Goal: Book appointment/travel/reservation

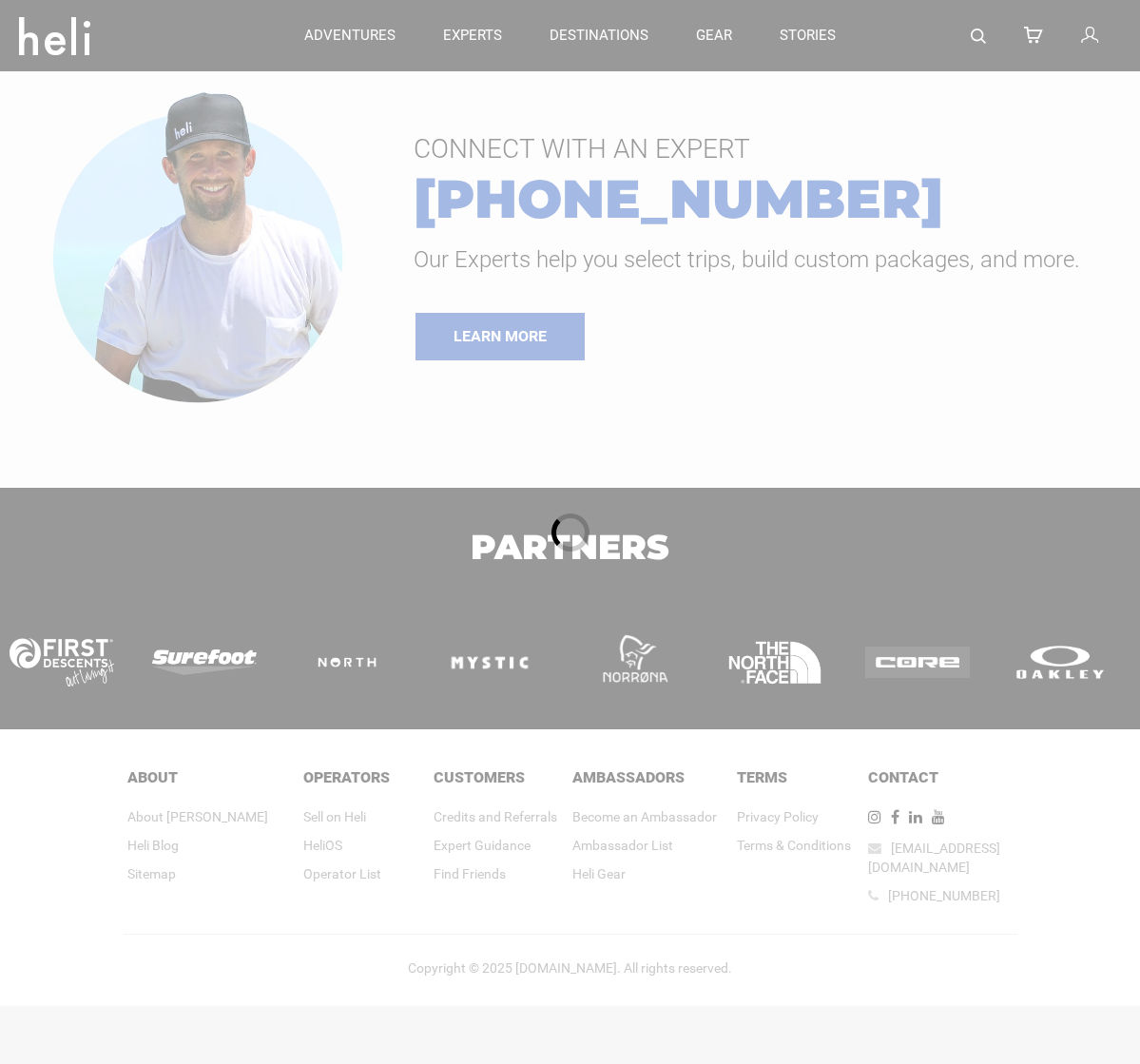
type input "Heli Skiing"
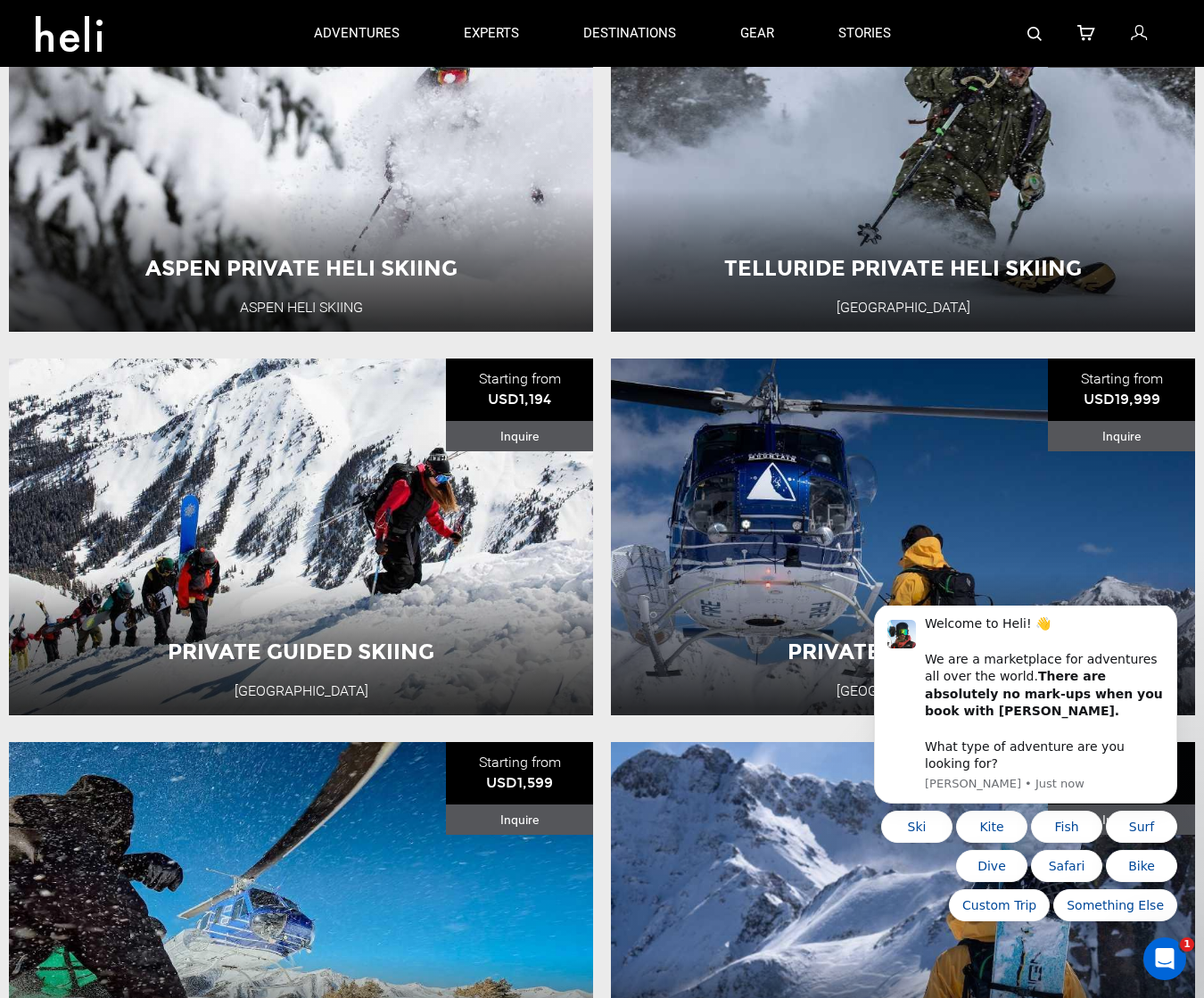
scroll to position [372, 0]
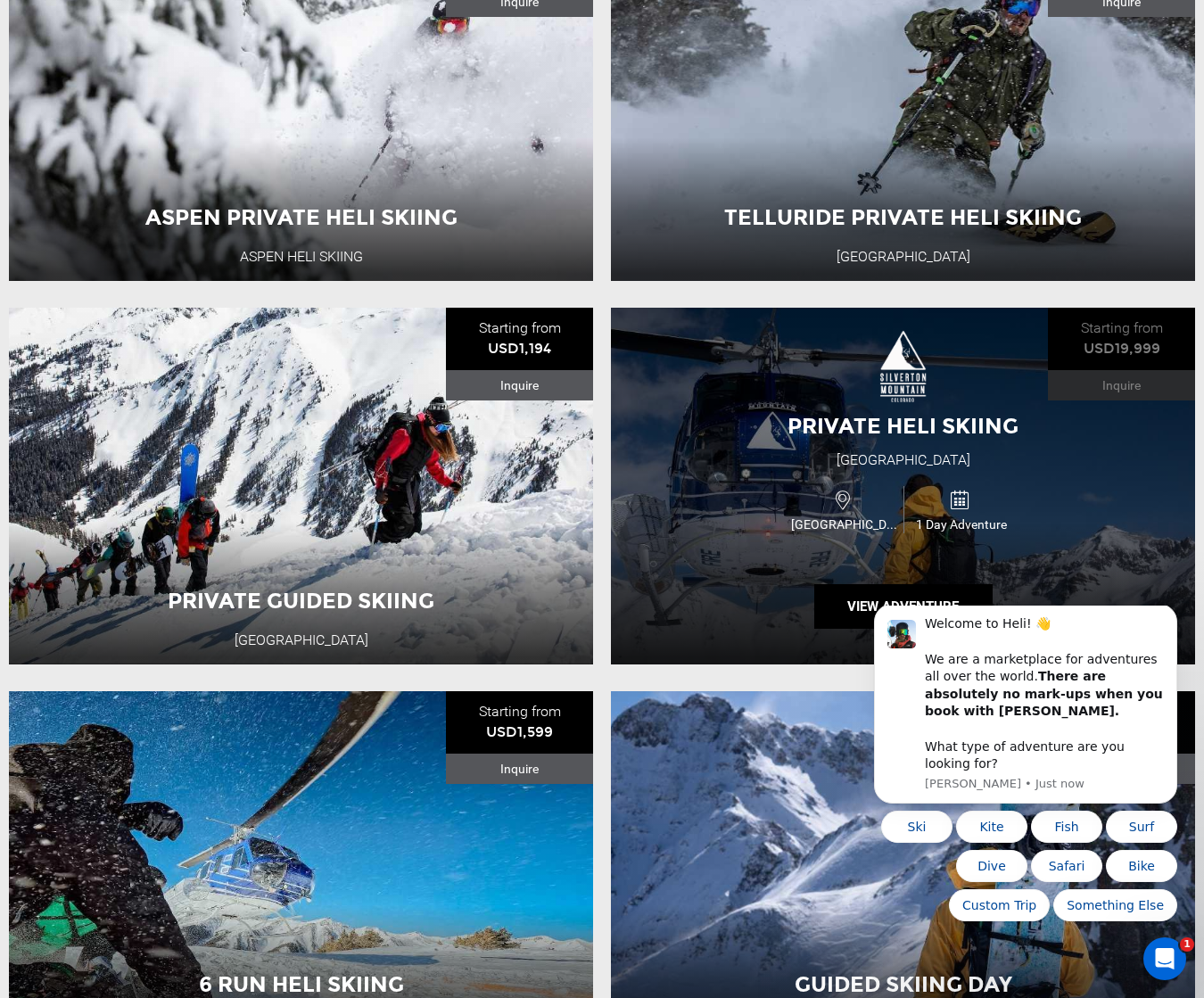
click at [827, 455] on div "Private Heli Skiing [GEOGRAPHIC_DATA] [GEOGRAPHIC_DATA] 1 Day Adventure View Ad…" at bounding box center [903, 486] width 584 height 357
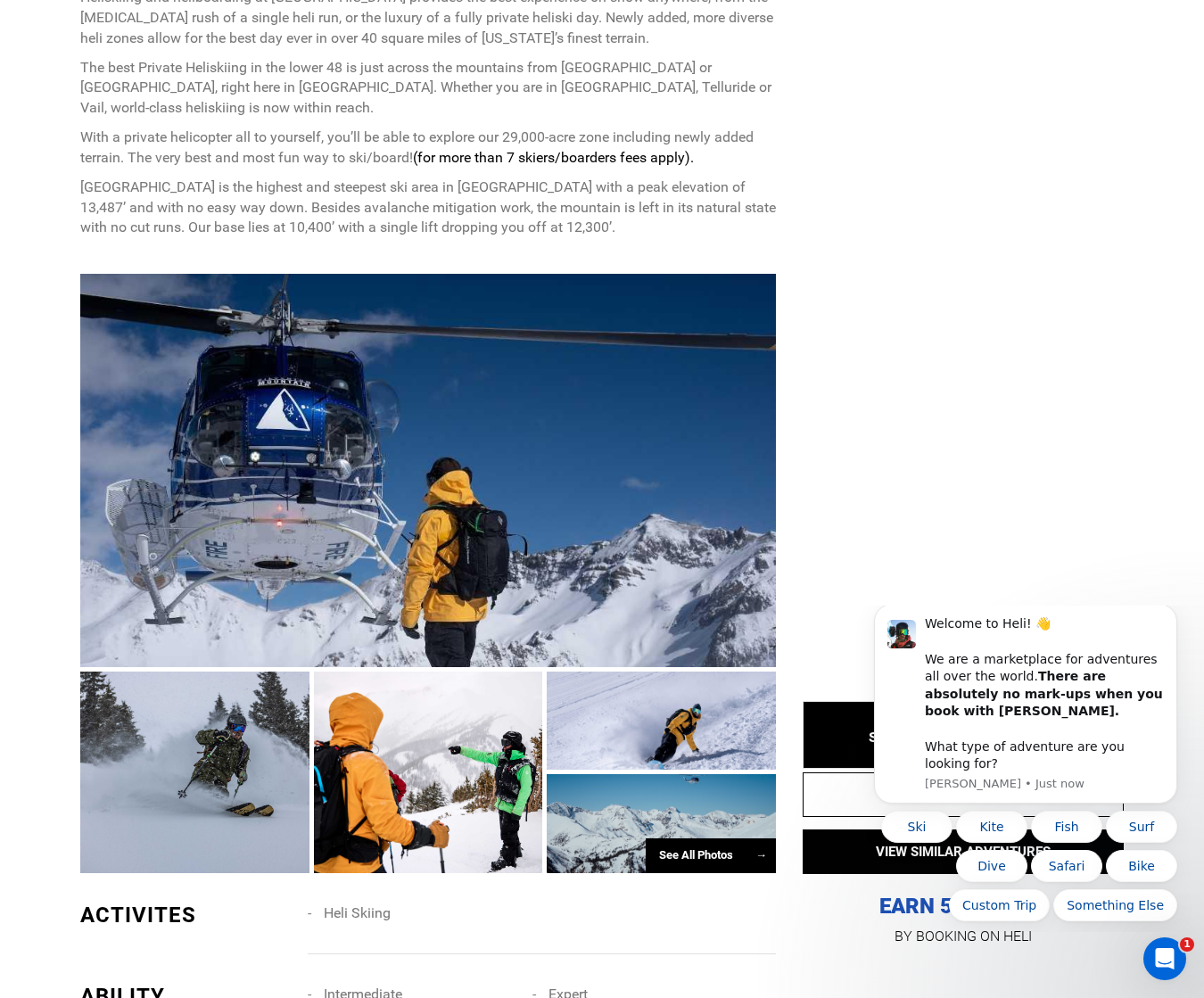
scroll to position [1110, 0]
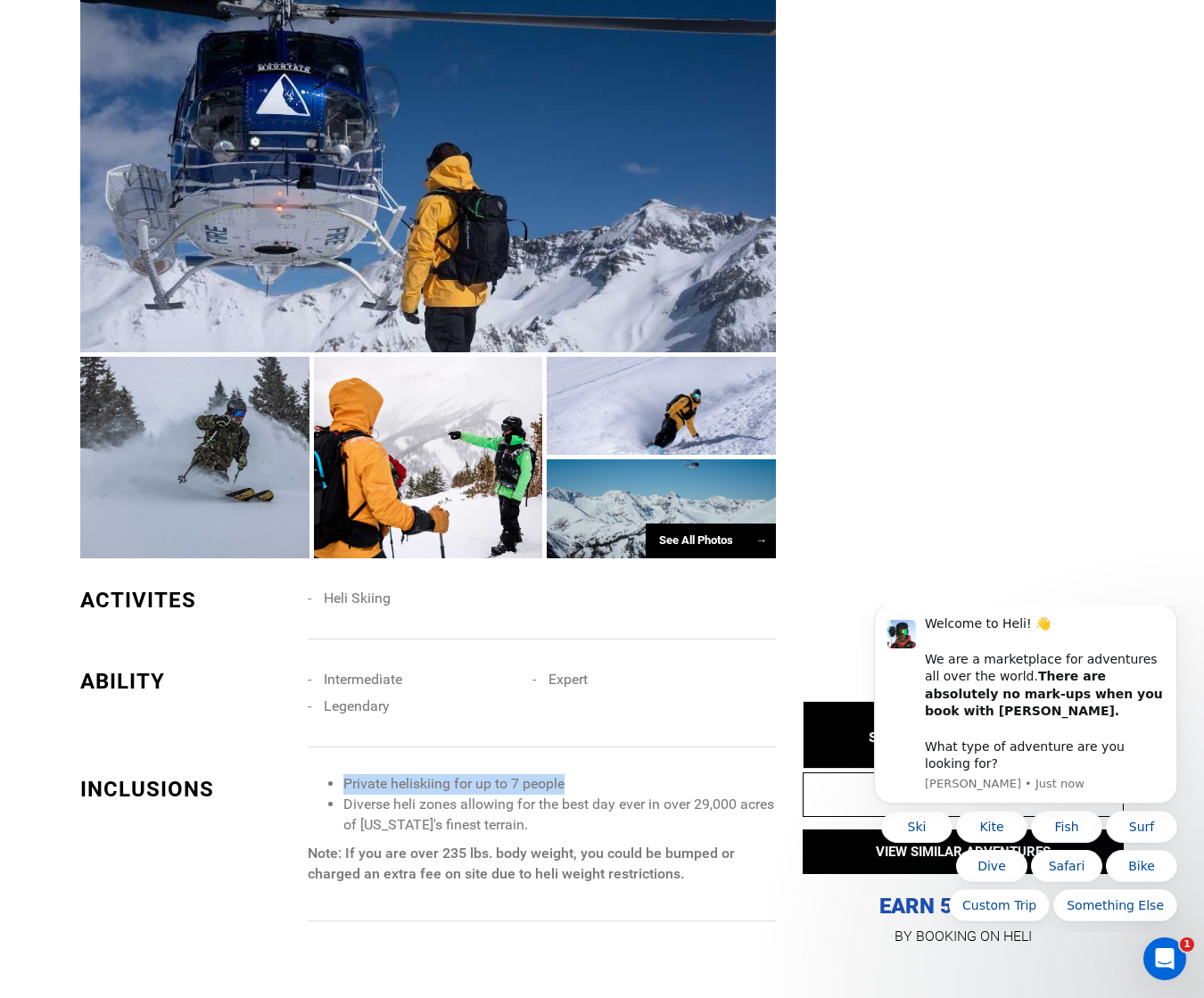
drag, startPoint x: 345, startPoint y: 761, endPoint x: 577, endPoint y: 761, distance: 232.0
click at [577, 774] on li "Private heliskiing for up to 7 people" at bounding box center [559, 784] width 433 height 21
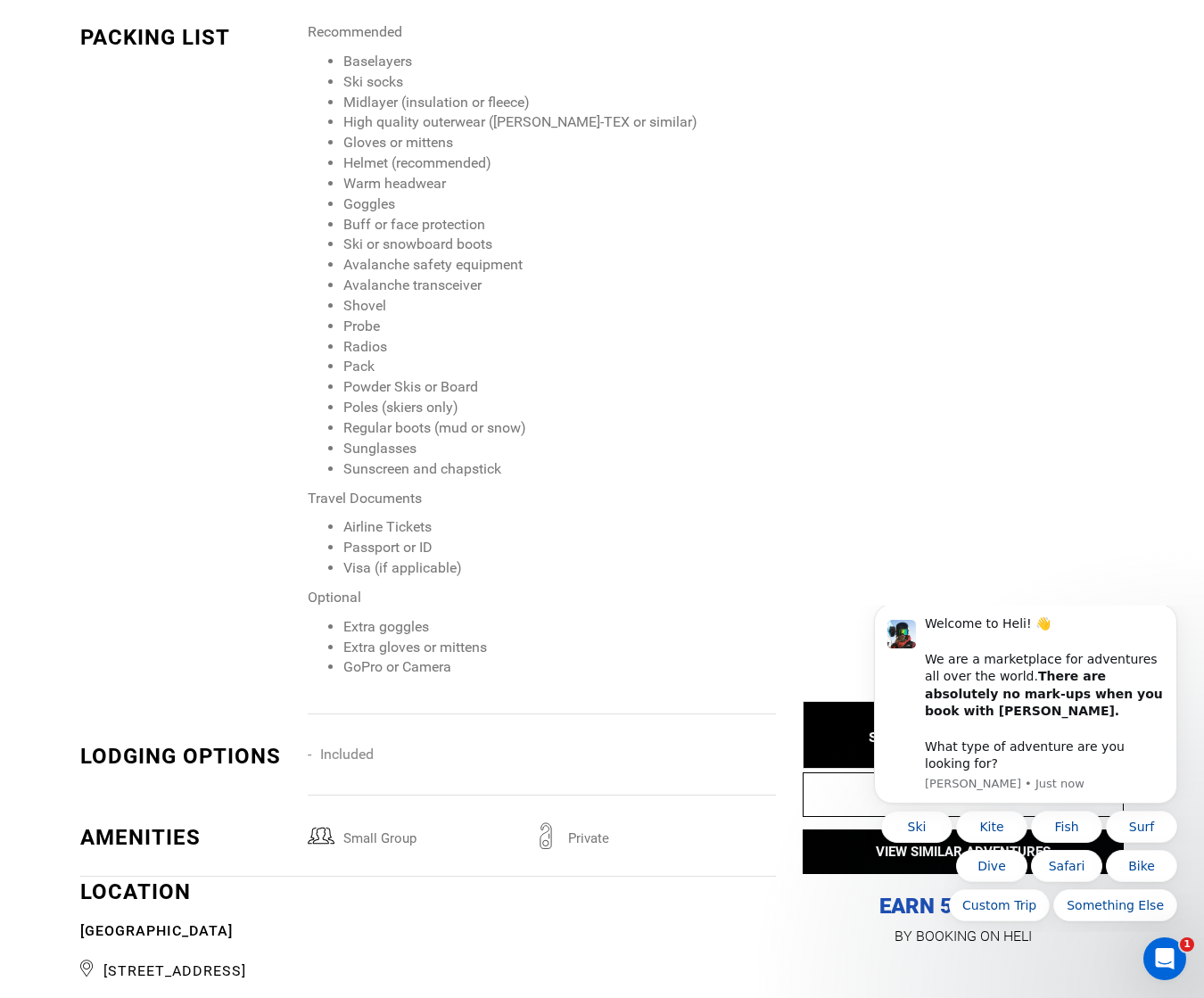
scroll to position [2671, 0]
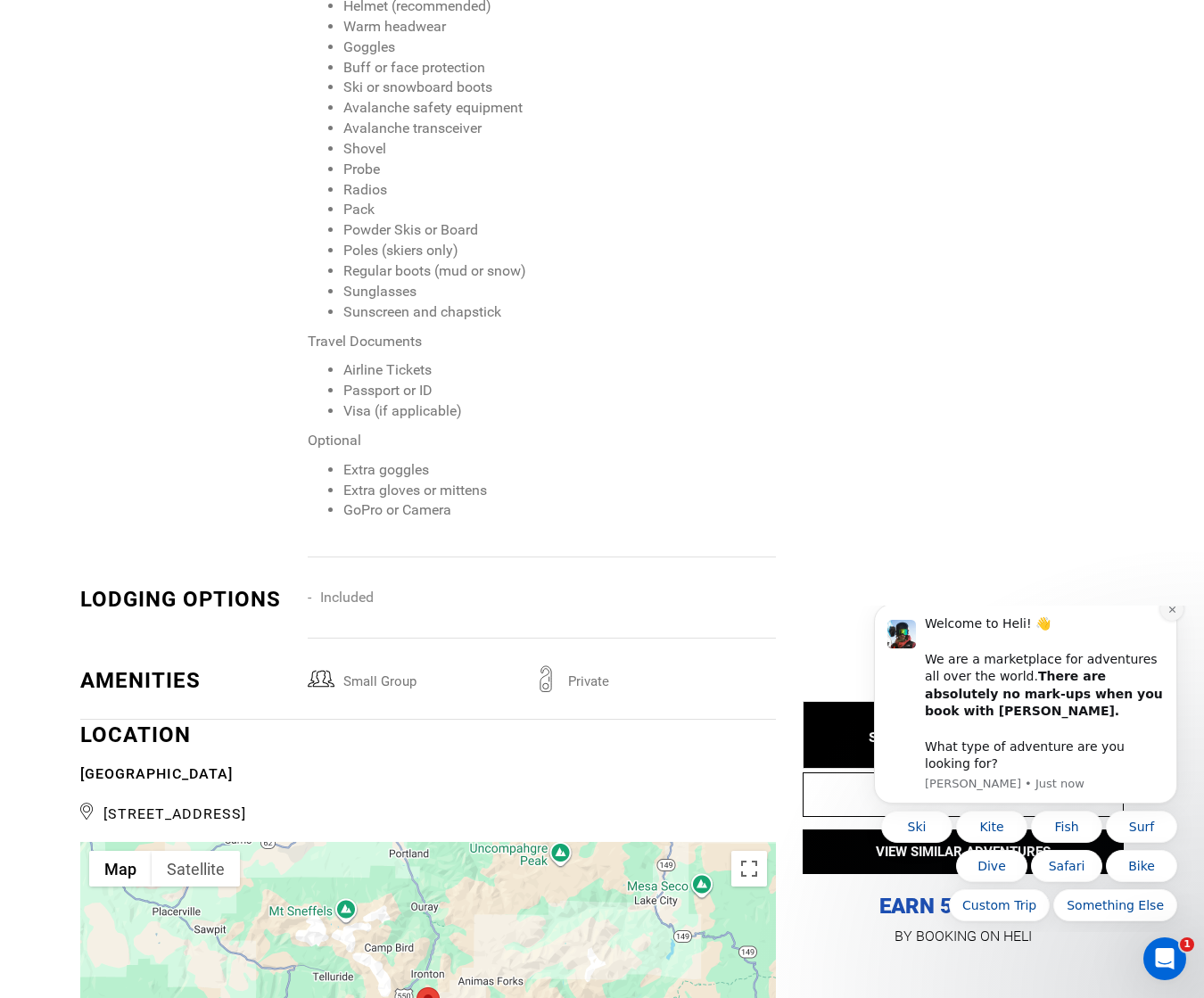
click at [1069, 620] on button "Dismiss notification" at bounding box center [1172, 609] width 23 height 23
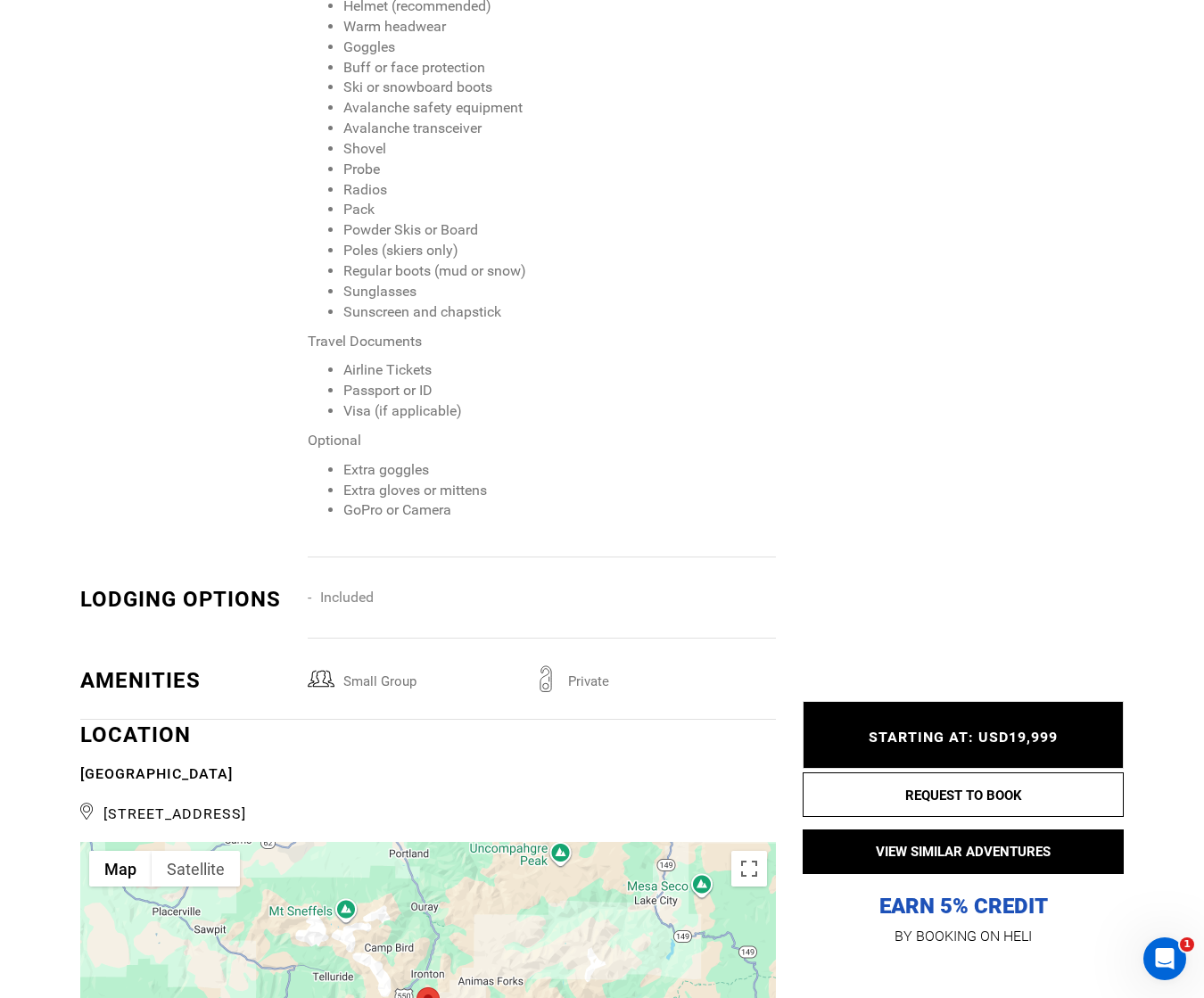
click at [260, 584] on div "Lodging options" at bounding box center [187, 599] width 214 height 30
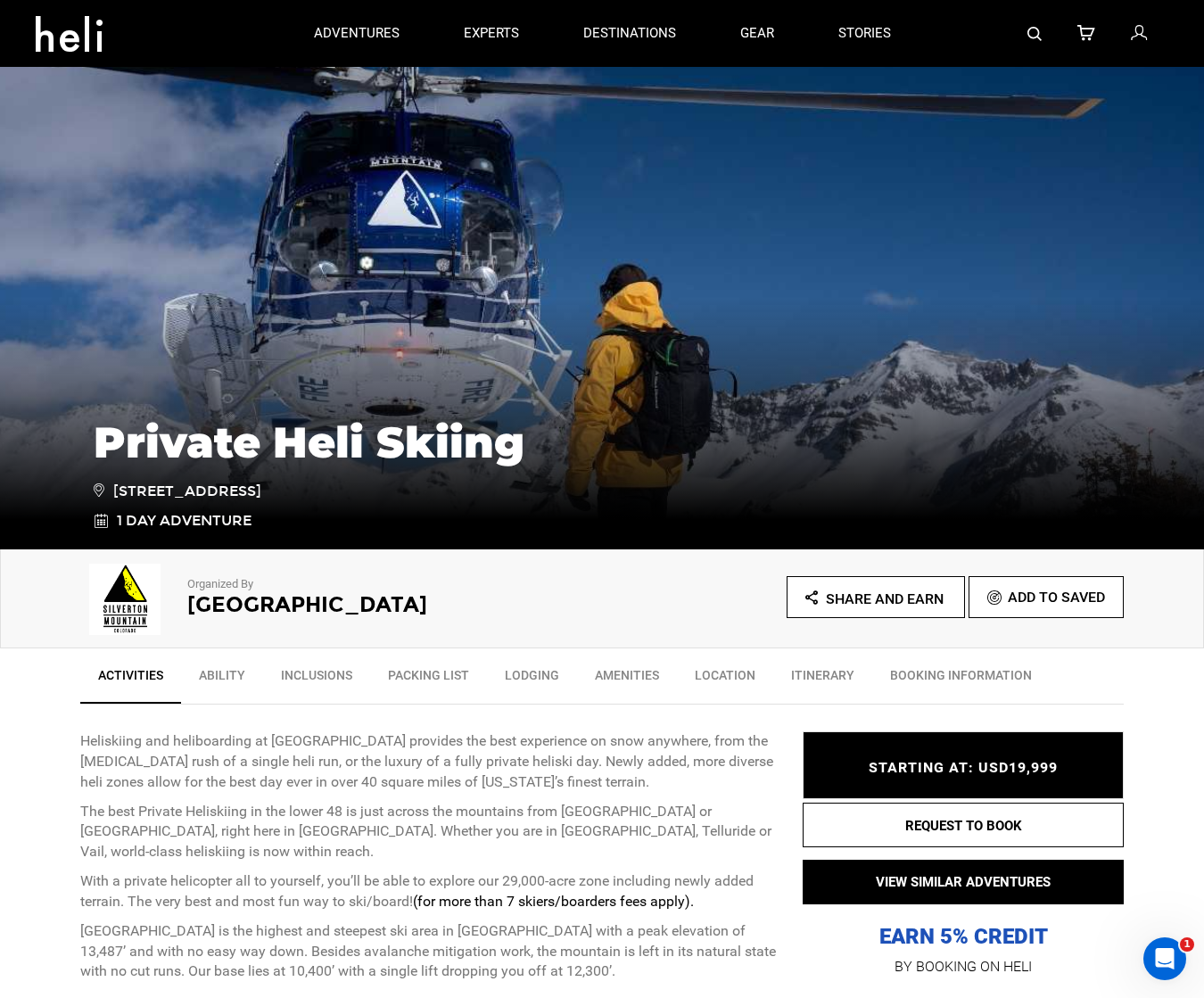
scroll to position [0, 0]
